Goal: Information Seeking & Learning: Check status

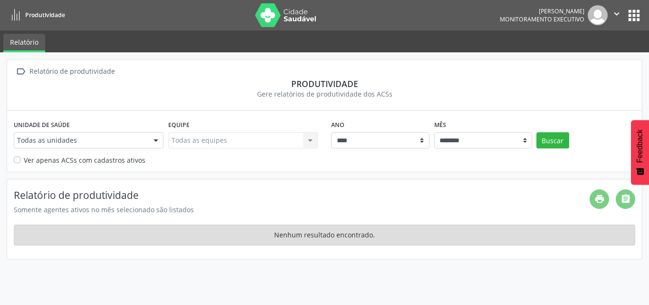
click at [633, 15] on button "apps" at bounding box center [634, 15] width 17 height 17
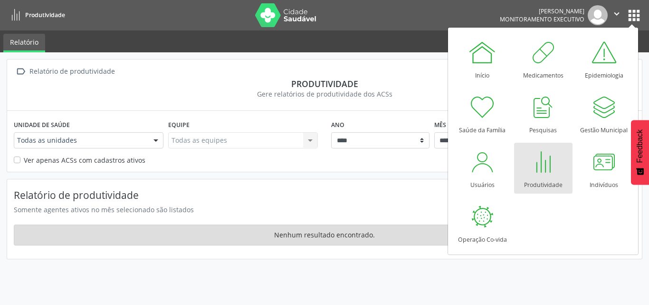
click at [543, 162] on div at bounding box center [543, 161] width 29 height 29
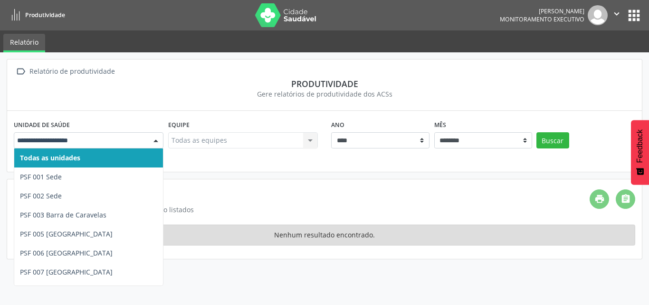
click at [156, 140] on div at bounding box center [156, 141] width 14 height 16
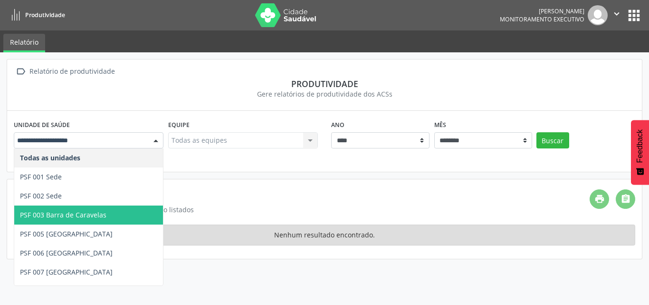
click at [53, 210] on span "PSF 003 Barra de Caravelas" at bounding box center [63, 214] width 86 height 9
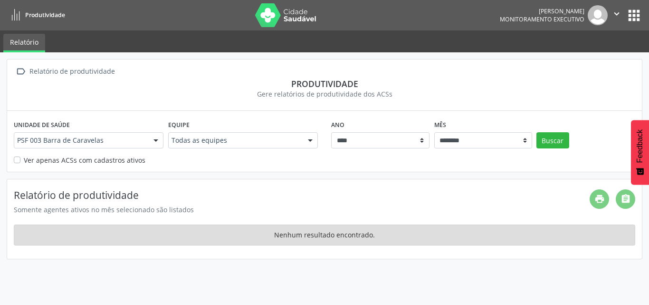
click at [306, 142] on div at bounding box center [310, 141] width 14 height 16
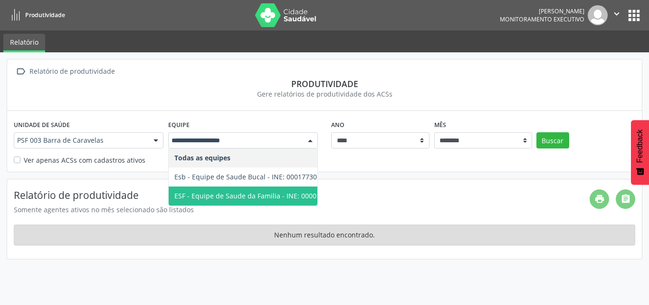
click at [240, 199] on span "ESF - Equipe de Saude da Familia - INE: 0000186473" at bounding box center [256, 195] width 165 height 9
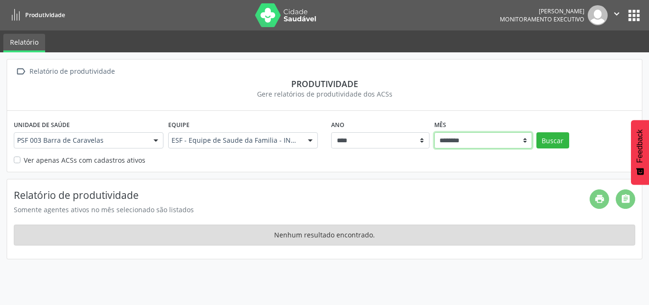
click at [527, 138] on select "******** ****** ***** ***** **** ***** ***** ********* *******" at bounding box center [483, 140] width 98 height 16
select select "**"
click at [434, 132] on select "******** ****** ***** ***** **** ***** ***** ********* *******" at bounding box center [483, 140] width 98 height 16
click at [557, 137] on button "Buscar" at bounding box center [552, 140] width 33 height 16
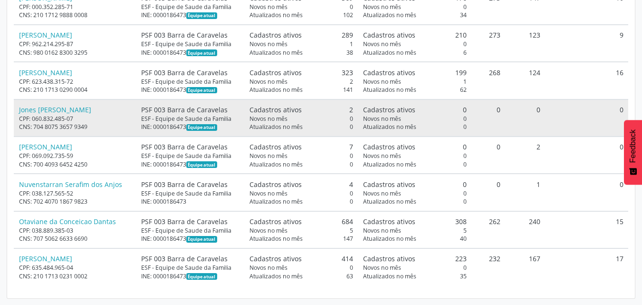
scroll to position [280, 0]
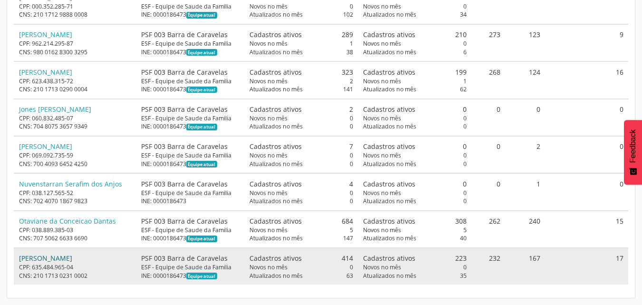
click at [72, 257] on link "Suely Fernandes Alves" at bounding box center [45, 257] width 53 height 9
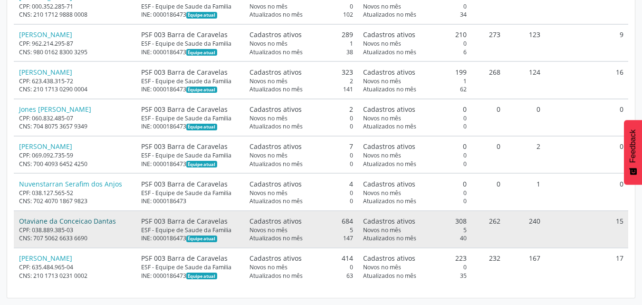
click at [72, 220] on link "Otaviane da Conceicao Dantas" at bounding box center [67, 220] width 97 height 9
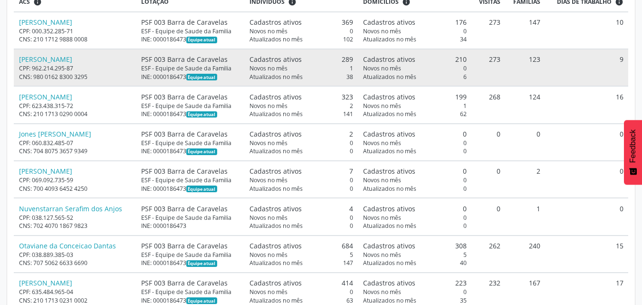
scroll to position [232, 0]
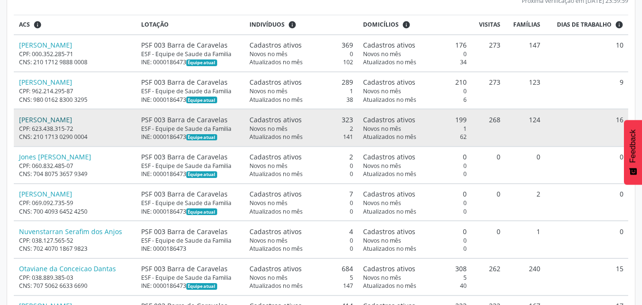
click at [72, 118] on link "Dilcelia Ramos Santana" at bounding box center [45, 119] width 53 height 9
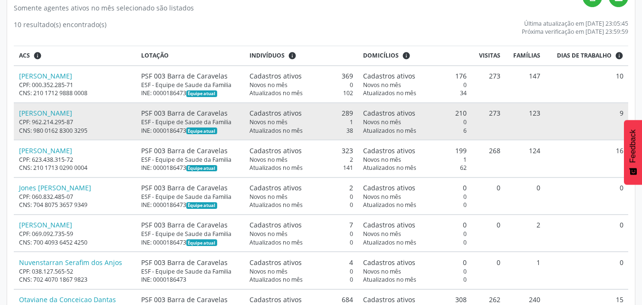
scroll to position [185, 0]
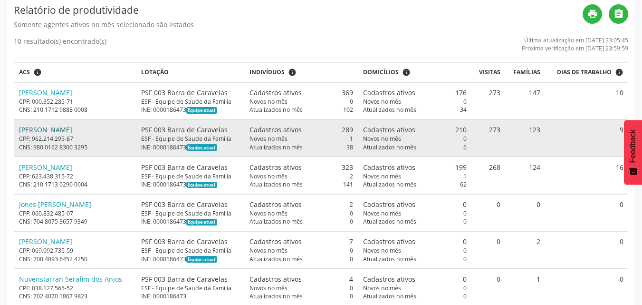
click at [63, 128] on link "Debora Duarte Cancelieri" at bounding box center [45, 129] width 53 height 9
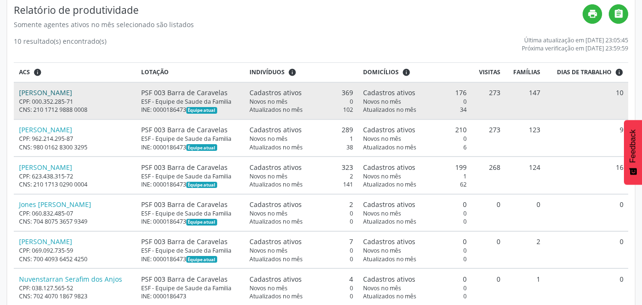
click at [72, 90] on link "Altaeme Bomfim da Silva" at bounding box center [45, 92] width 53 height 9
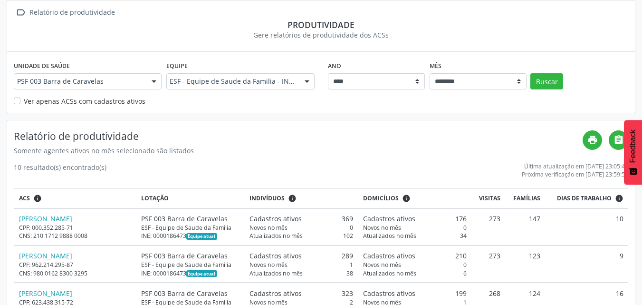
scroll to position [42, 0]
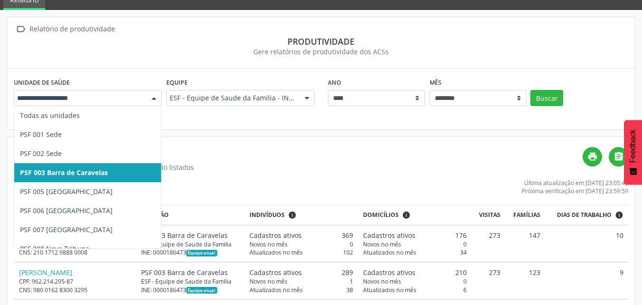
click at [153, 98] on div at bounding box center [154, 98] width 14 height 16
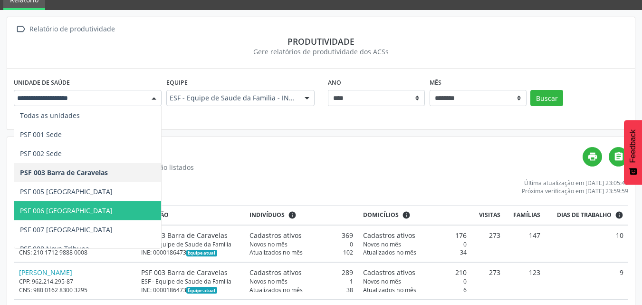
scroll to position [48, 0]
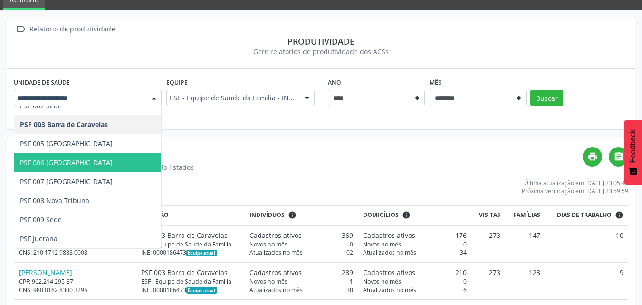
click at [91, 159] on span "PSF 006 [GEOGRAPHIC_DATA]" at bounding box center [87, 162] width 147 height 19
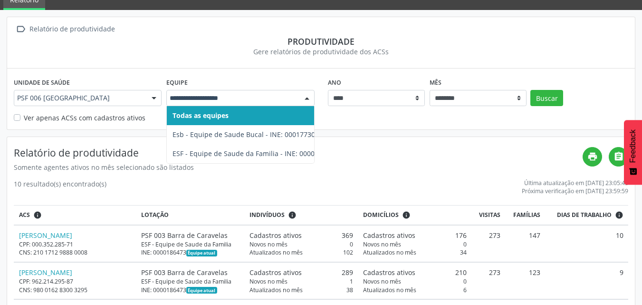
click at [307, 100] on div at bounding box center [307, 98] width 14 height 16
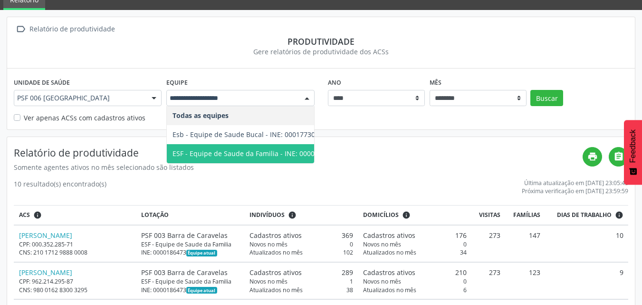
click at [234, 157] on span "ESF - Equipe de Saude da Familia - INE: 0000186554" at bounding box center [254, 153] width 165 height 9
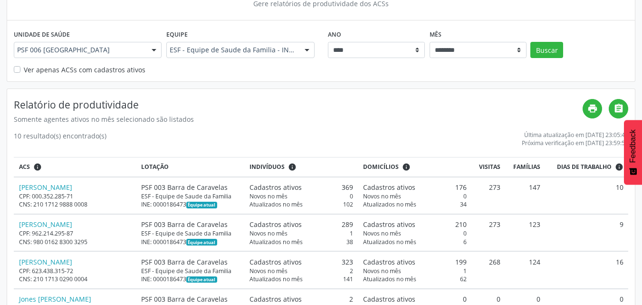
scroll to position [90, 0]
click at [551, 53] on button "Buscar" at bounding box center [546, 50] width 33 height 16
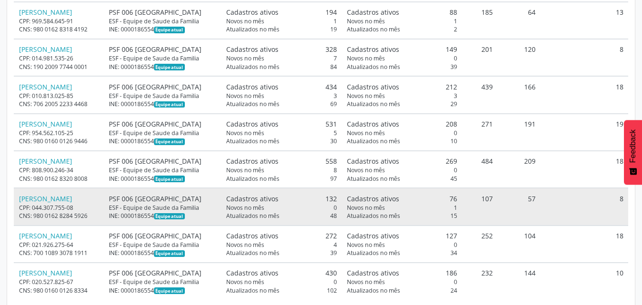
scroll to position [280, 0]
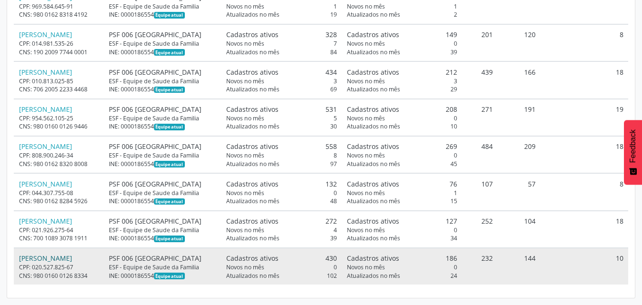
click at [72, 257] on link "Wamberto Rodrigues Santos" at bounding box center [45, 257] width 53 height 9
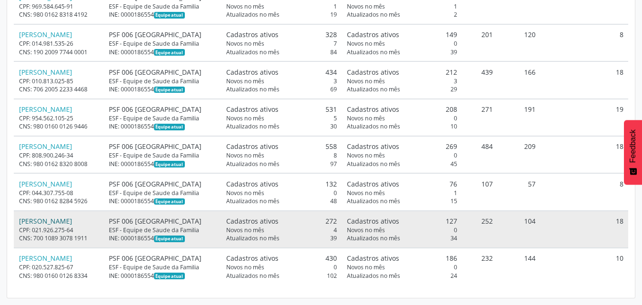
click at [66, 218] on link "Vanessa Santos Ribeiro" at bounding box center [45, 220] width 53 height 9
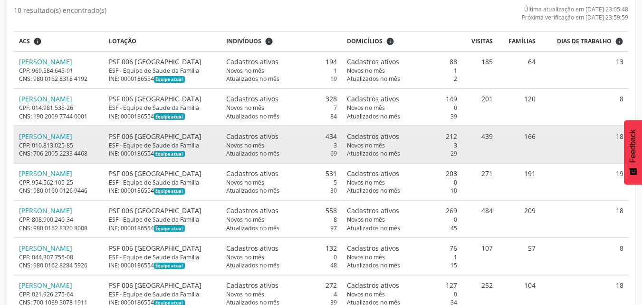
scroll to position [232, 0]
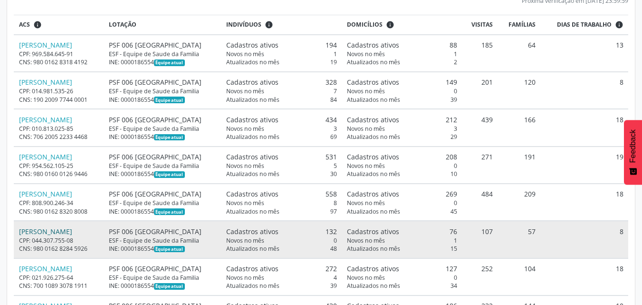
click at [71, 230] on link "Unaldo Silva Araujo" at bounding box center [45, 231] width 53 height 9
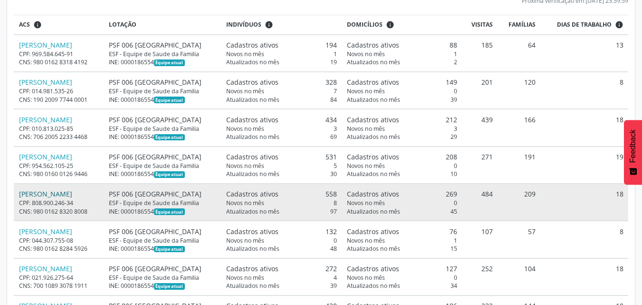
click at [72, 195] on link "Rosilda Viana de Oliveira Rodrigues" at bounding box center [45, 193] width 53 height 9
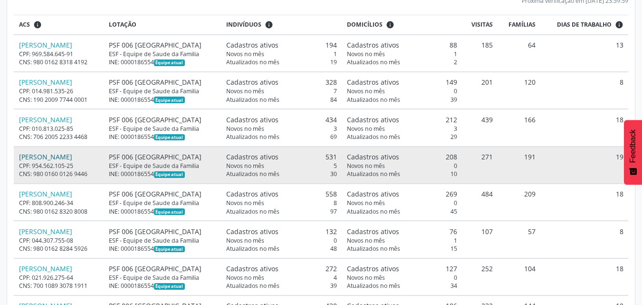
click at [51, 156] on link "Luiz Eduardo Campagnaro" at bounding box center [45, 156] width 53 height 9
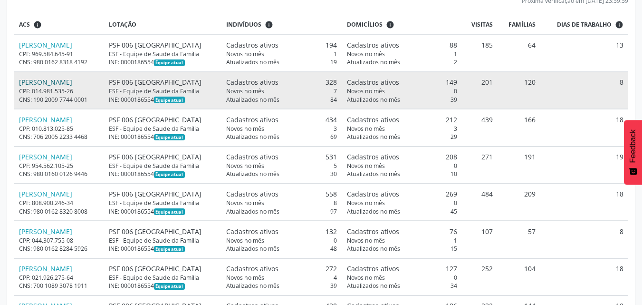
click at [48, 79] on link "Joelson Rodrigues Pereira" at bounding box center [45, 81] width 53 height 9
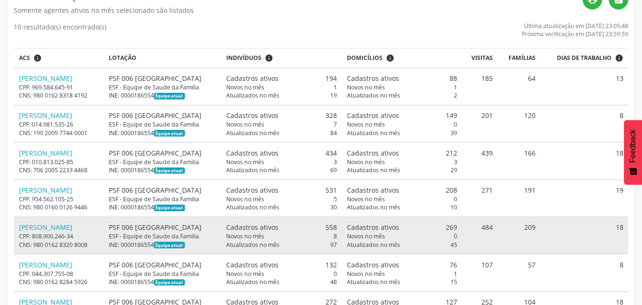
scroll to position [185, 0]
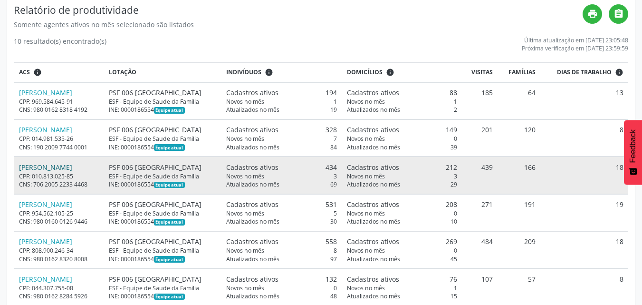
click at [53, 165] on link "Luciano Rocha Braga" at bounding box center [45, 167] width 53 height 9
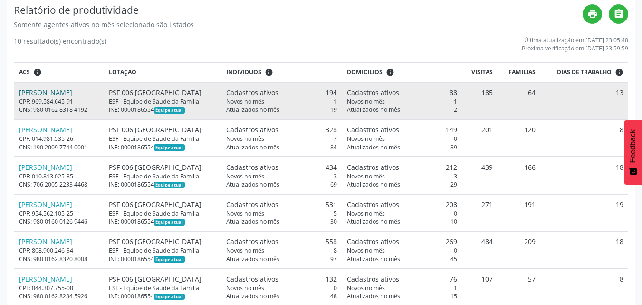
click at [57, 89] on link "Hudson Carlos Silva" at bounding box center [45, 92] width 53 height 9
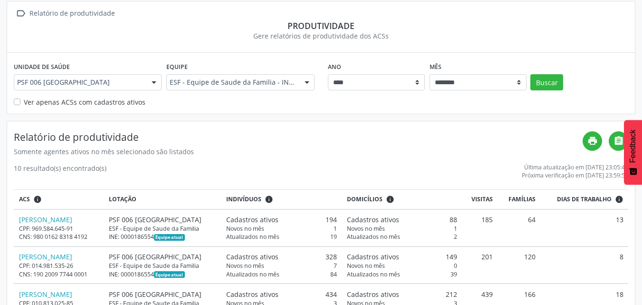
scroll to position [42, 0]
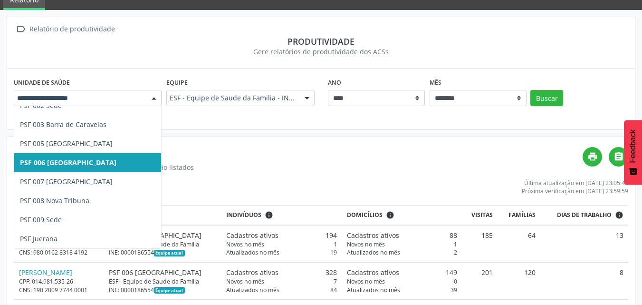
click at [153, 94] on div at bounding box center [154, 98] width 14 height 16
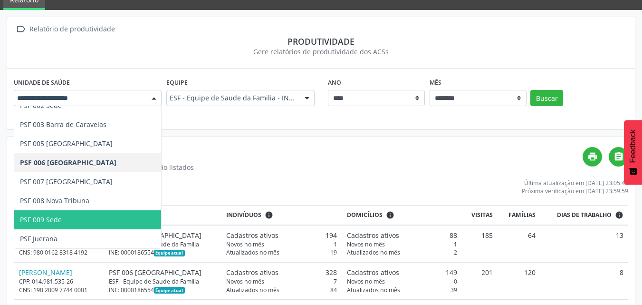
click at [54, 213] on span "PSF 009 Sede" at bounding box center [87, 219] width 147 height 19
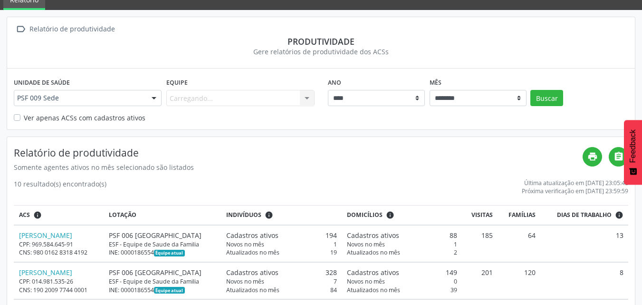
click at [54, 213] on div " Relatório de produtividade Produtividade Gere relatórios de produtividade dos…" at bounding box center [321, 276] width 629 height 519
click at [556, 96] on button "Buscar" at bounding box center [546, 98] width 33 height 16
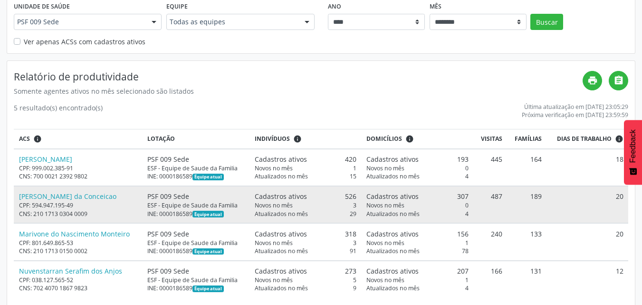
scroll to position [131, 0]
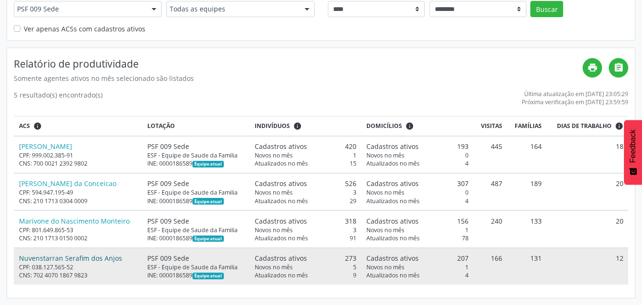
click at [67, 258] on link "Nuvenstarran Serafim dos Anjos" at bounding box center [70, 257] width 103 height 9
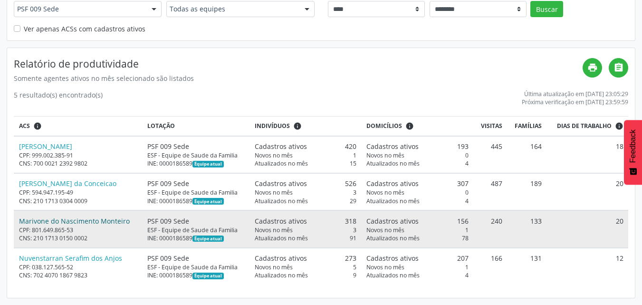
click at [75, 217] on link "Marivone do Nascimento Monteiro" at bounding box center [74, 220] width 111 height 9
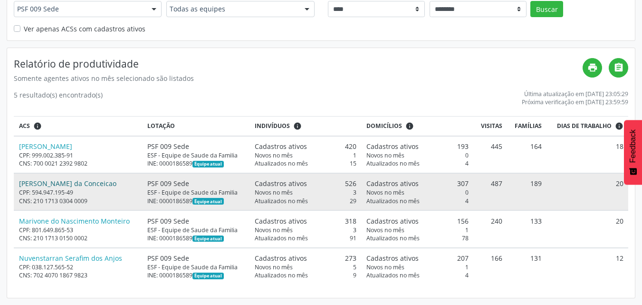
click at [57, 183] on link "Juscelino Ferreira da Conceicao" at bounding box center [67, 183] width 97 height 9
